Goal: Unclear: Browse casually

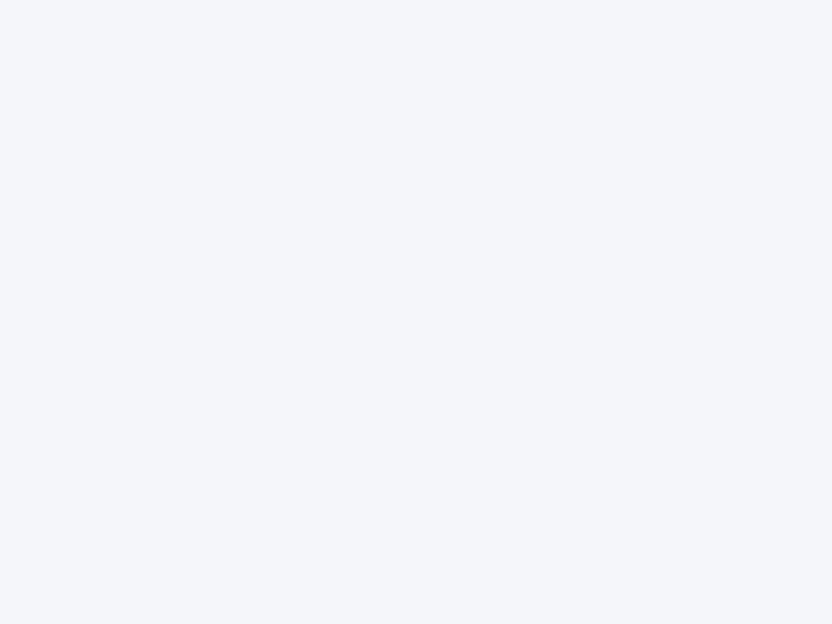
click at [416, 312] on div at bounding box center [416, 312] width 832 height 624
